Goal: Find specific page/section: Find specific page/section

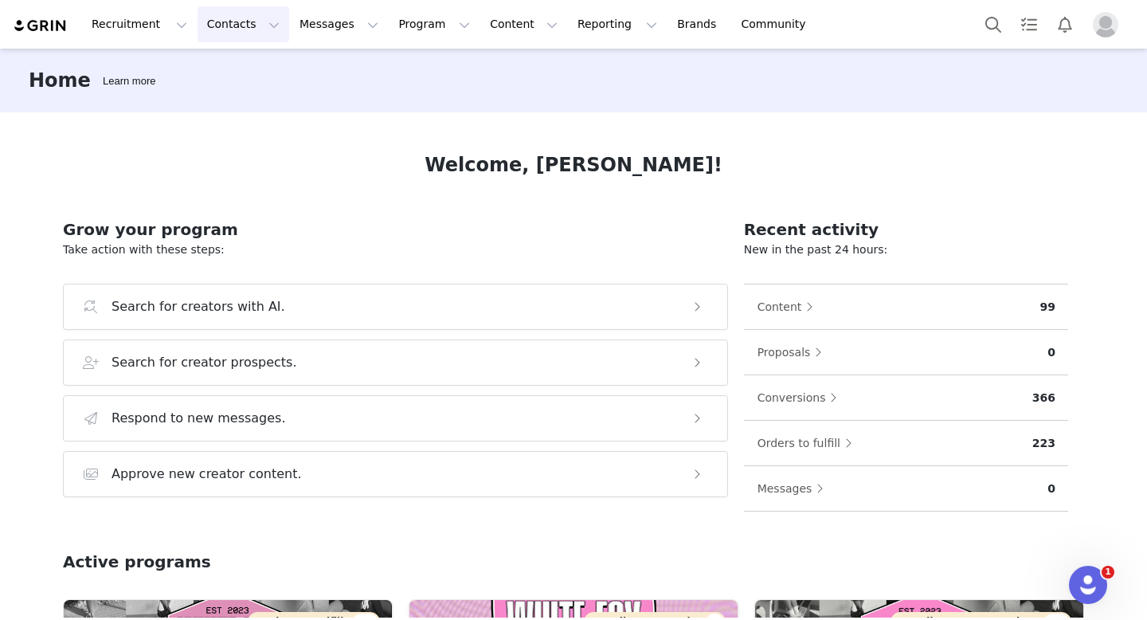
click at [234, 25] on button "Contacts Contacts" at bounding box center [244, 24] width 92 height 36
click at [250, 65] on div "Creators" at bounding box center [249, 70] width 107 height 17
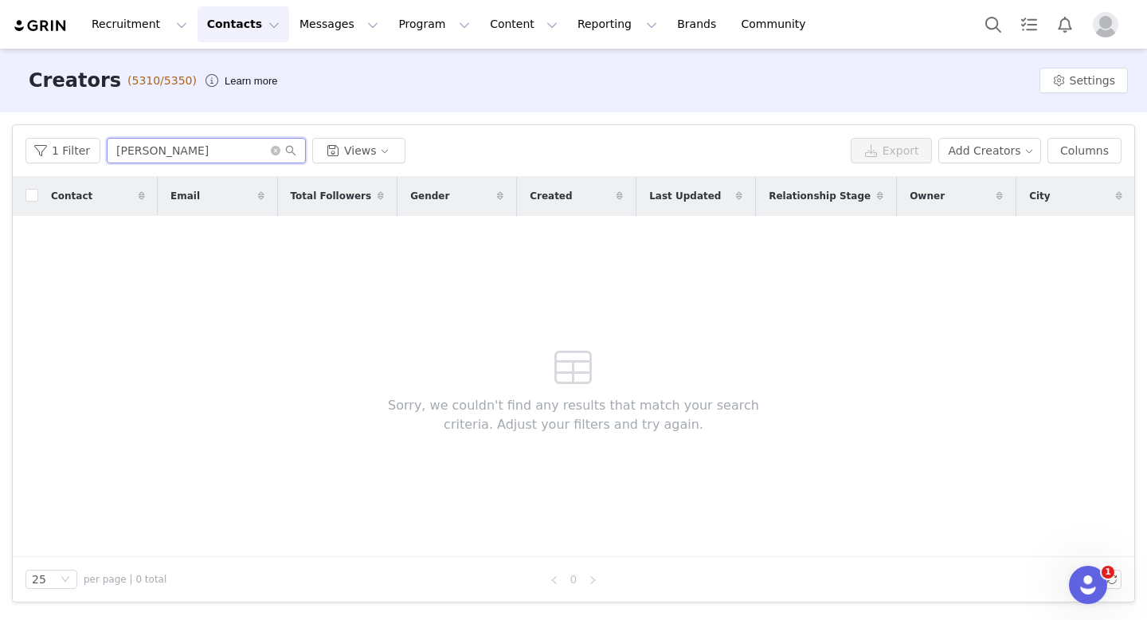
click at [220, 155] on input "[PERSON_NAME]" at bounding box center [206, 150] width 199 height 25
drag, startPoint x: 220, startPoint y: 155, endPoint x: 0, endPoint y: 159, distance: 219.9
click at [0, 159] on div "Filters Filter Logic And Or Archived Select No Owner Select Contact Tag Select …" at bounding box center [573, 363] width 1147 height 502
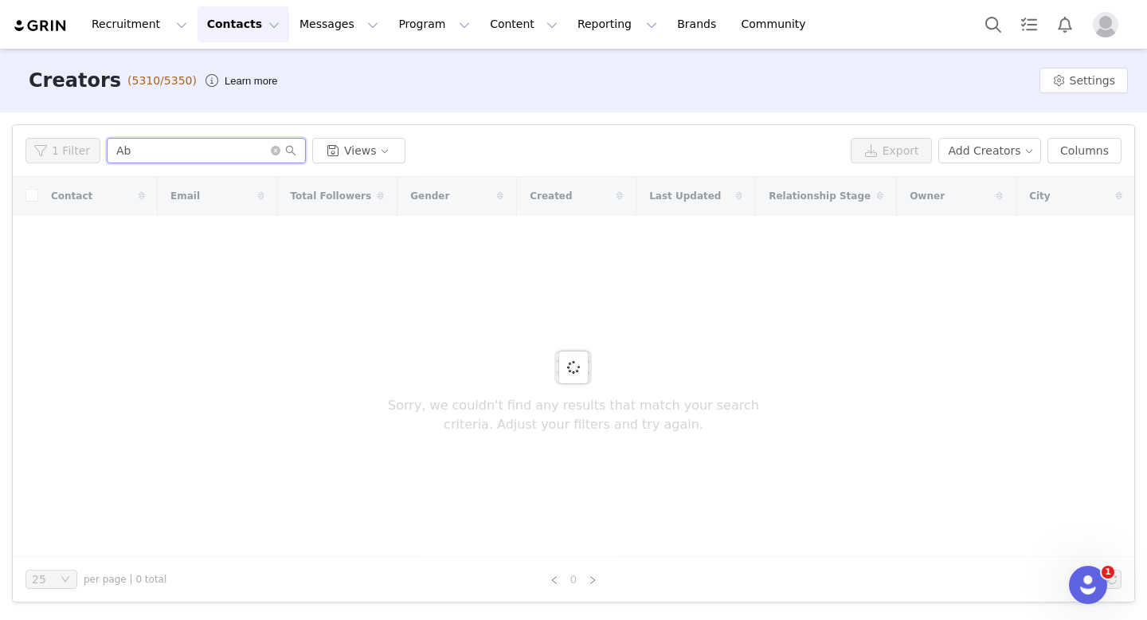
type input "A"
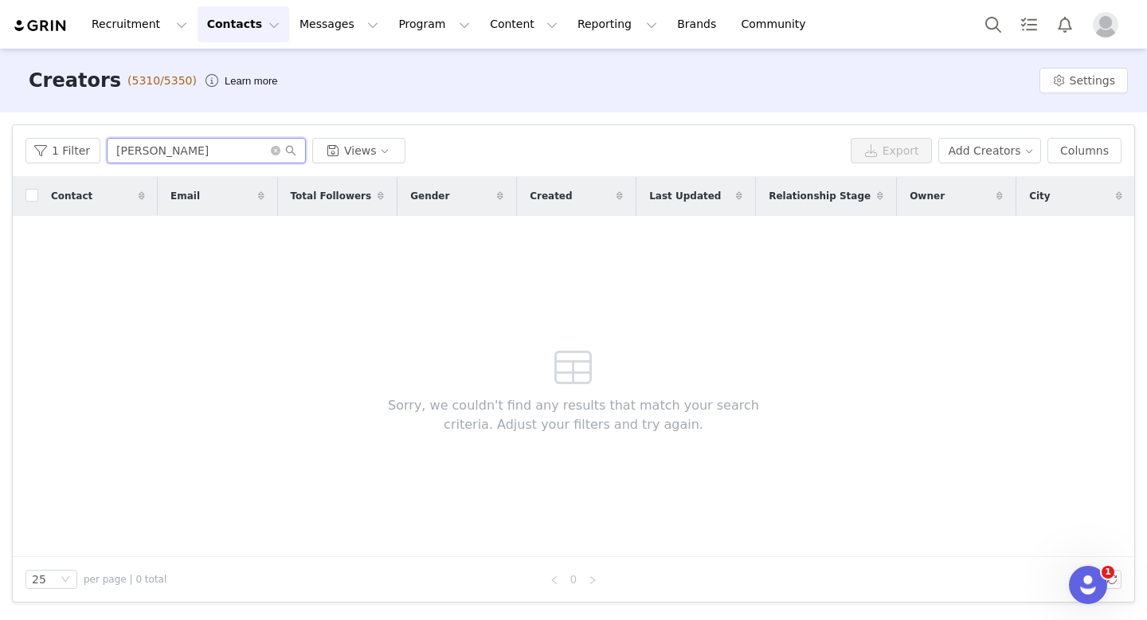
type input "[PERSON_NAME]"
drag, startPoint x: 198, startPoint y: 157, endPoint x: 0, endPoint y: 204, distance: 203.9
click at [0, 204] on div "Filters Filter Logic And Or Archived Select No Owner Select Contact Tag Select …" at bounding box center [573, 363] width 1147 height 502
drag, startPoint x: 214, startPoint y: 154, endPoint x: 23, endPoint y: 143, distance: 191.5
click at [23, 143] on div "1 Filter [PERSON_NAME] Views Export Add Creators Columns" at bounding box center [574, 151] width 1122 height 52
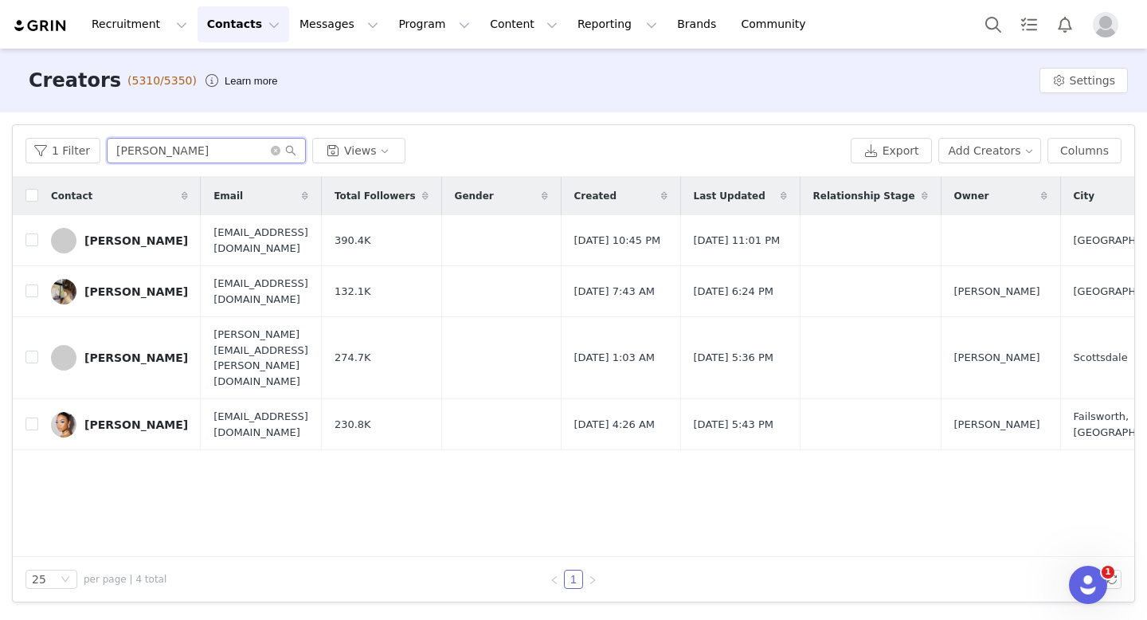
type input "[PERSON_NAME]"
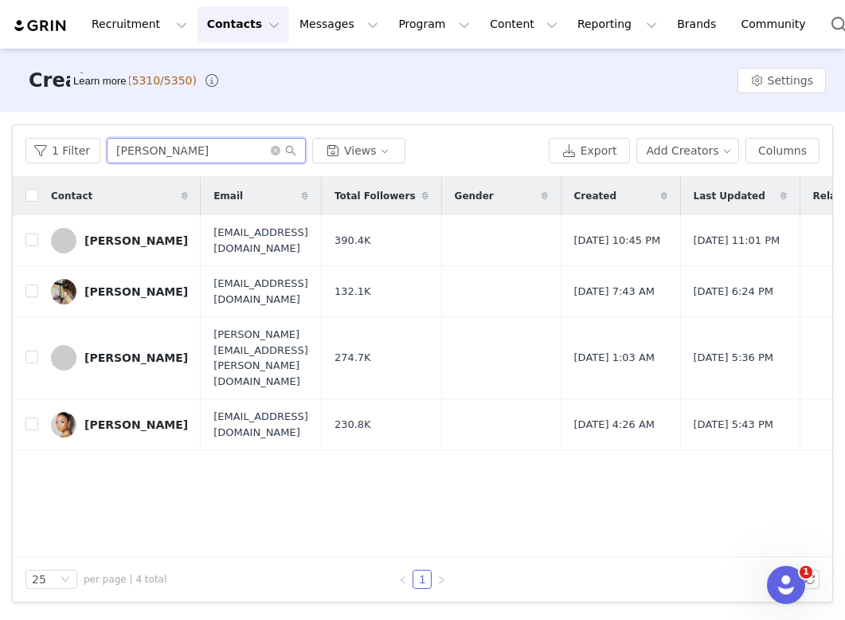
click at [270, 159] on input "[PERSON_NAME]" at bounding box center [206, 150] width 199 height 25
click at [271, 152] on icon "icon: close-circle" at bounding box center [276, 151] width 10 height 10
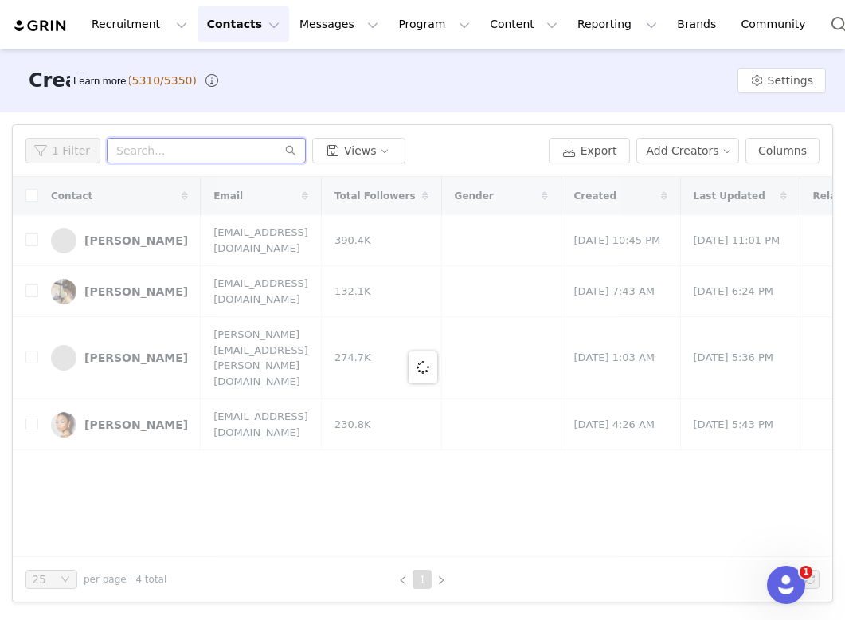
click at [270, 152] on input "text" at bounding box center [206, 150] width 199 height 25
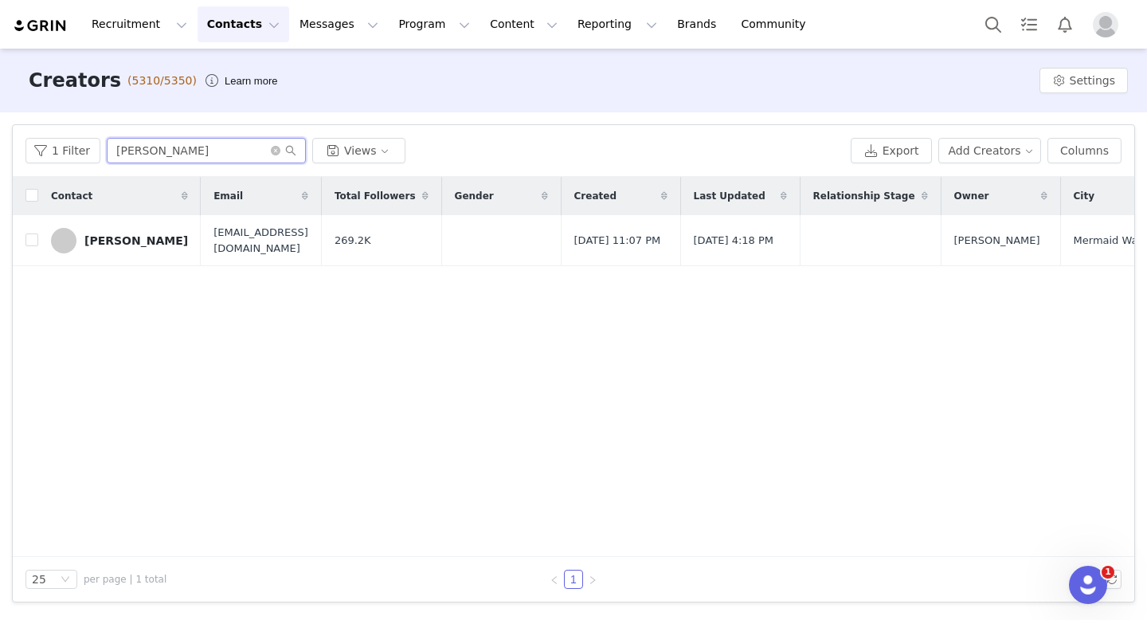
type input "[PERSON_NAME]"
